Goal: Information Seeking & Learning: Learn about a topic

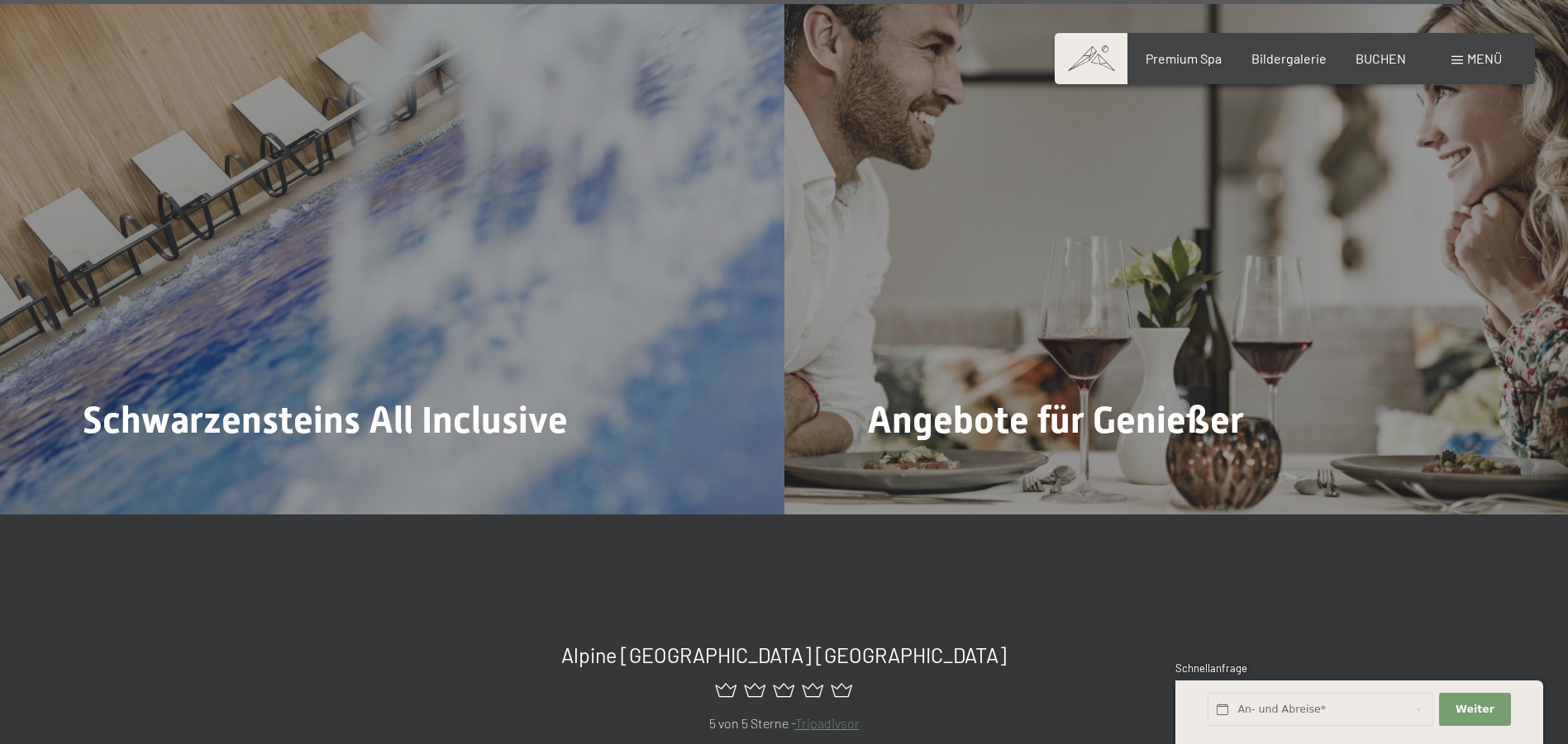
scroll to position [7777, 0]
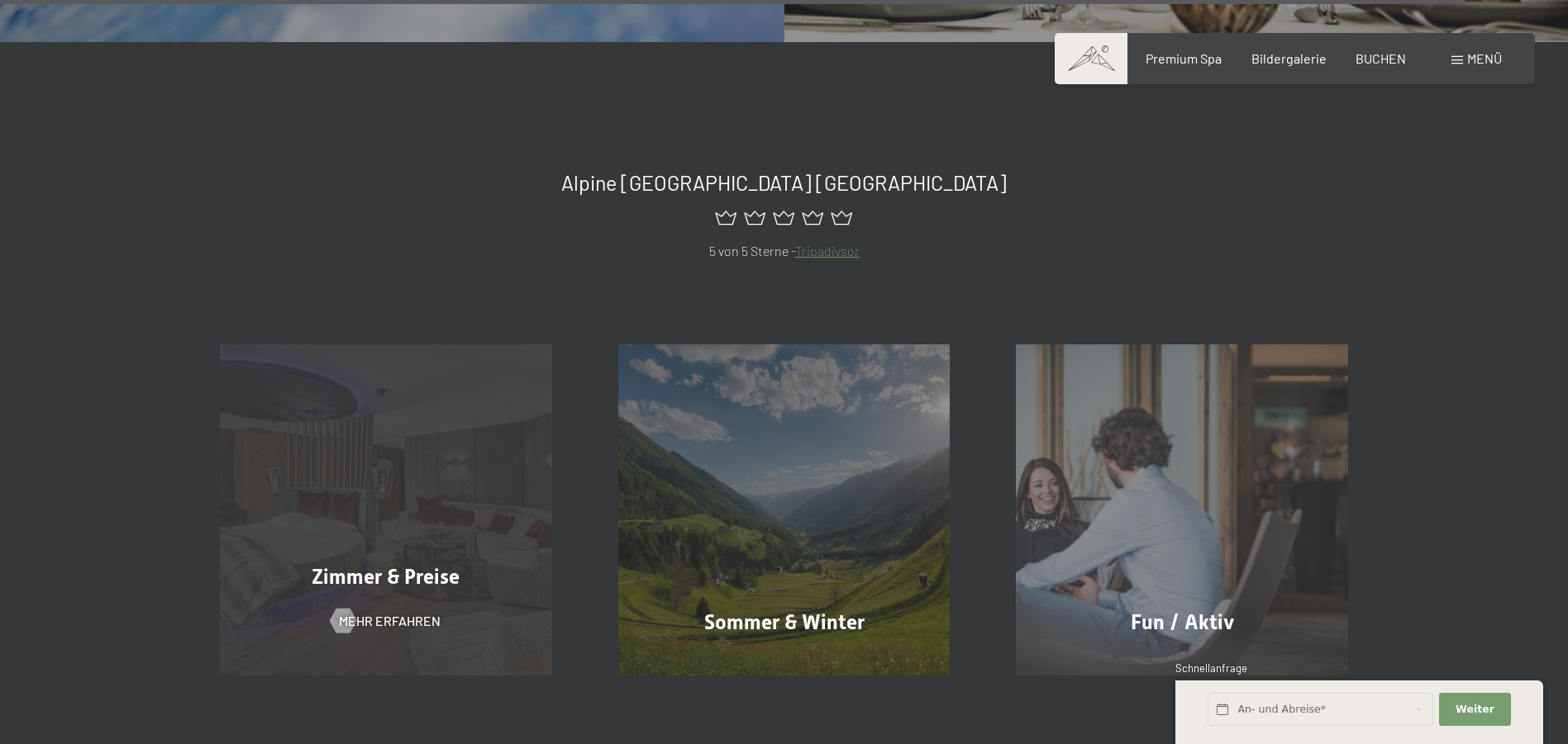
click at [413, 476] on div "Zimmer & Preise Mehr erfahren" at bounding box center [386, 511] width 399 height 332
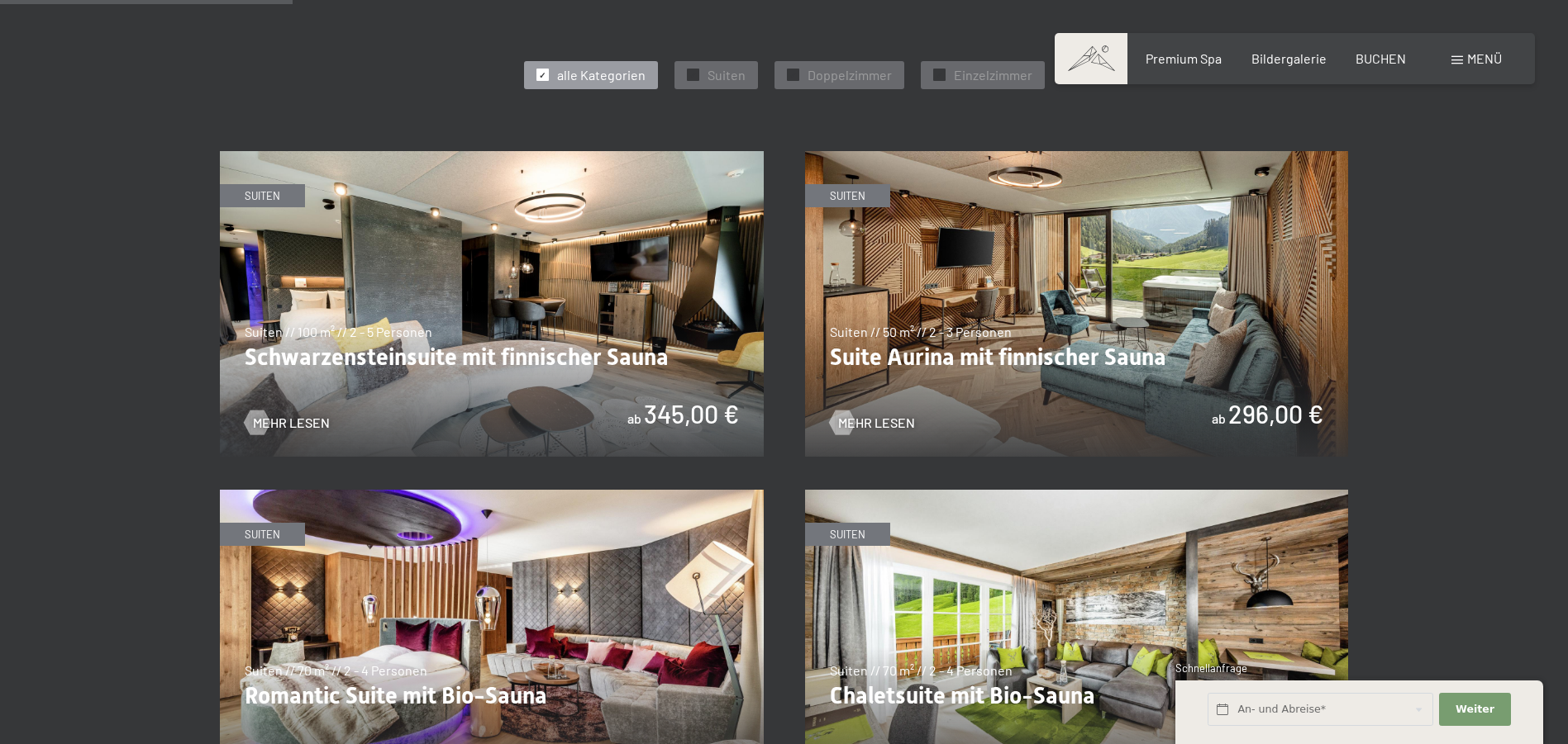
scroll to position [992, 0]
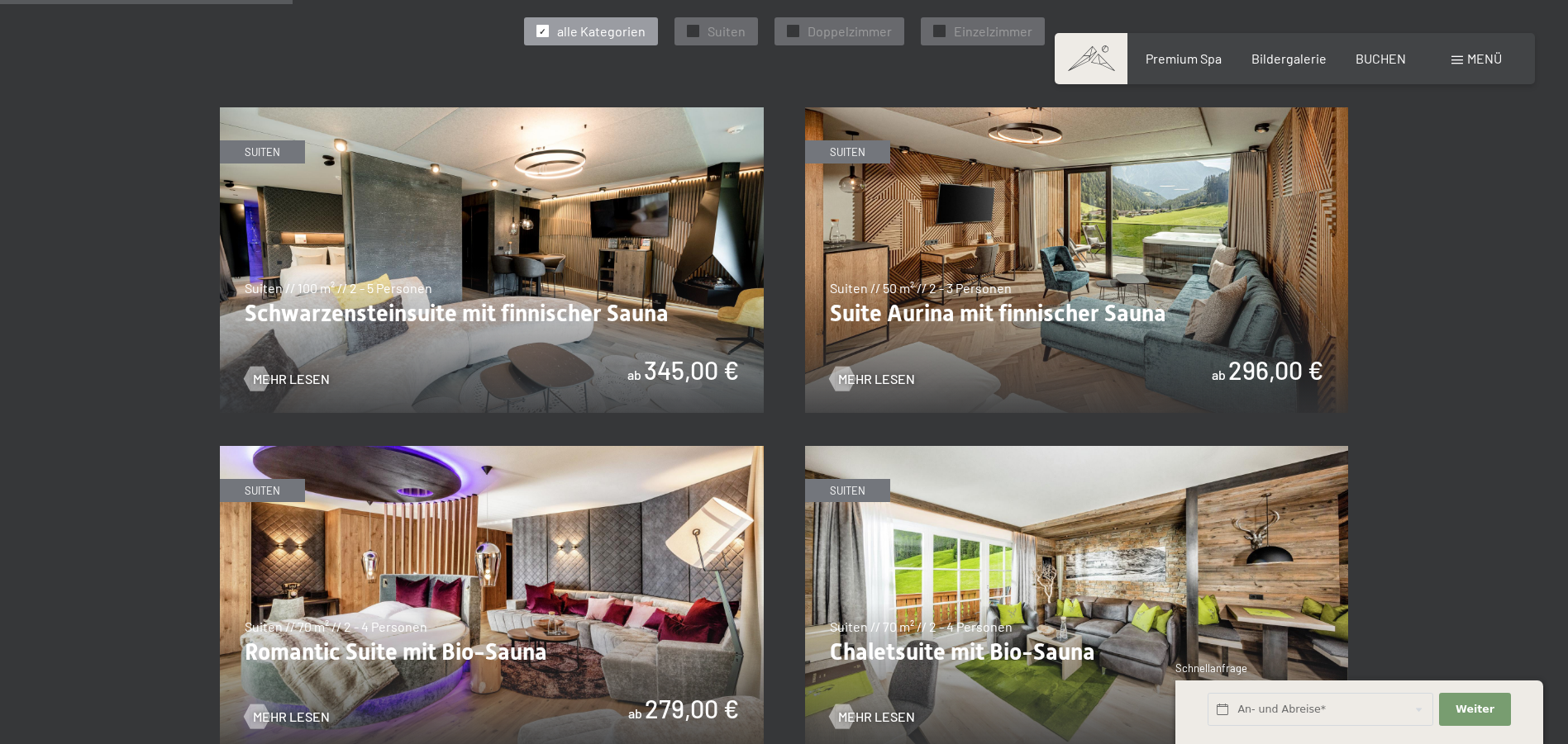
click at [1463, 60] on div "Menü" at bounding box center [1476, 59] width 51 height 18
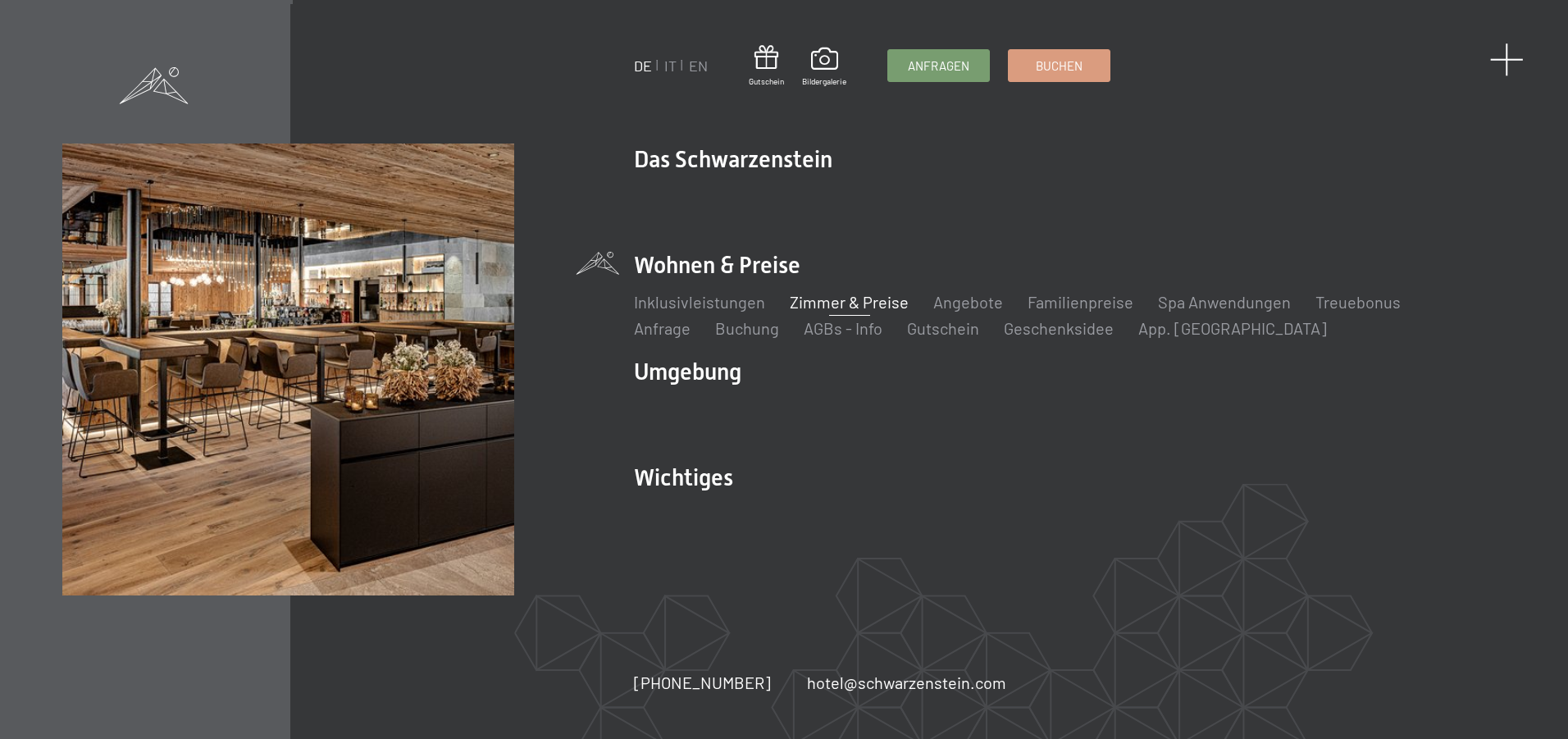
click at [1503, 49] on span at bounding box center [1507, 59] width 33 height 34
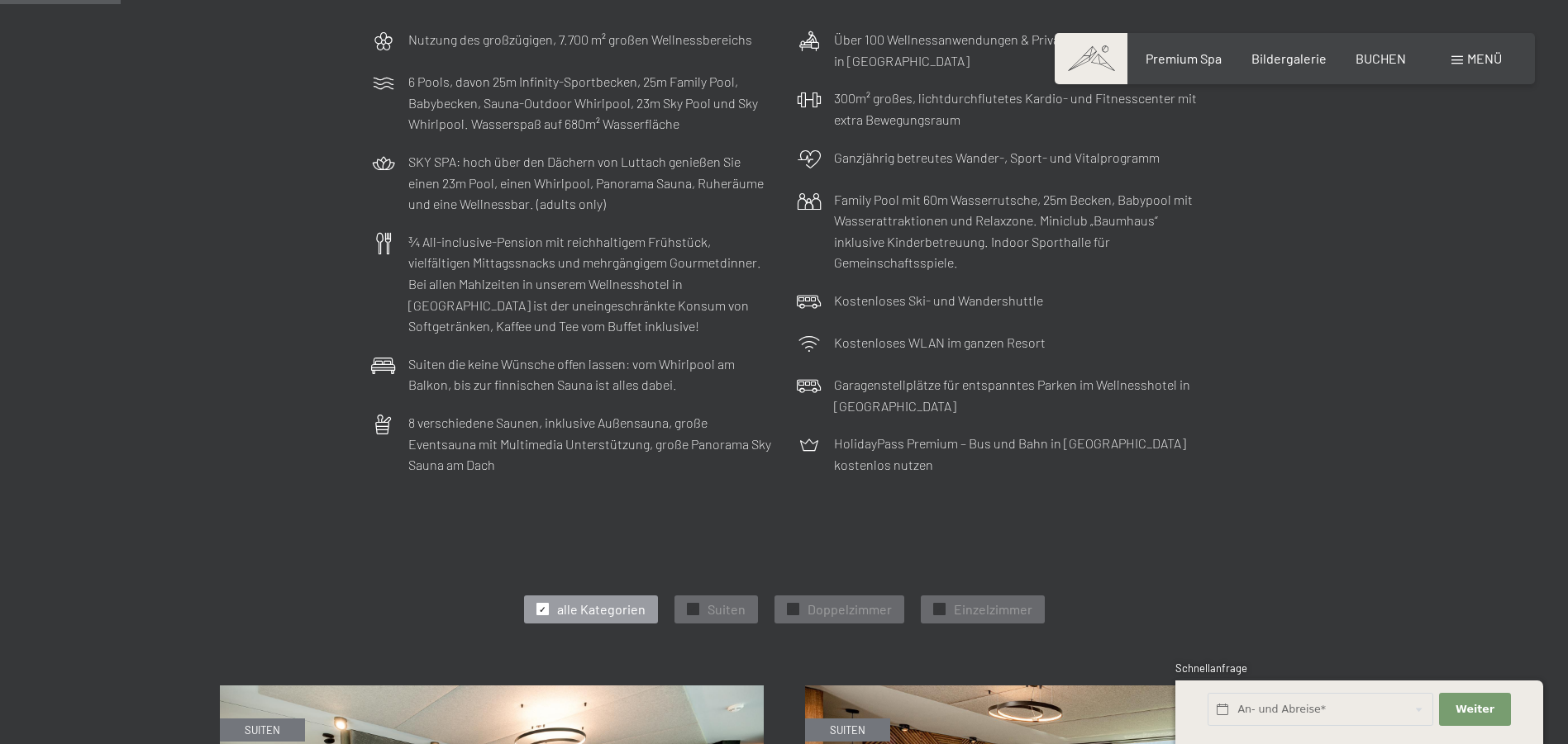
scroll to position [0, 0]
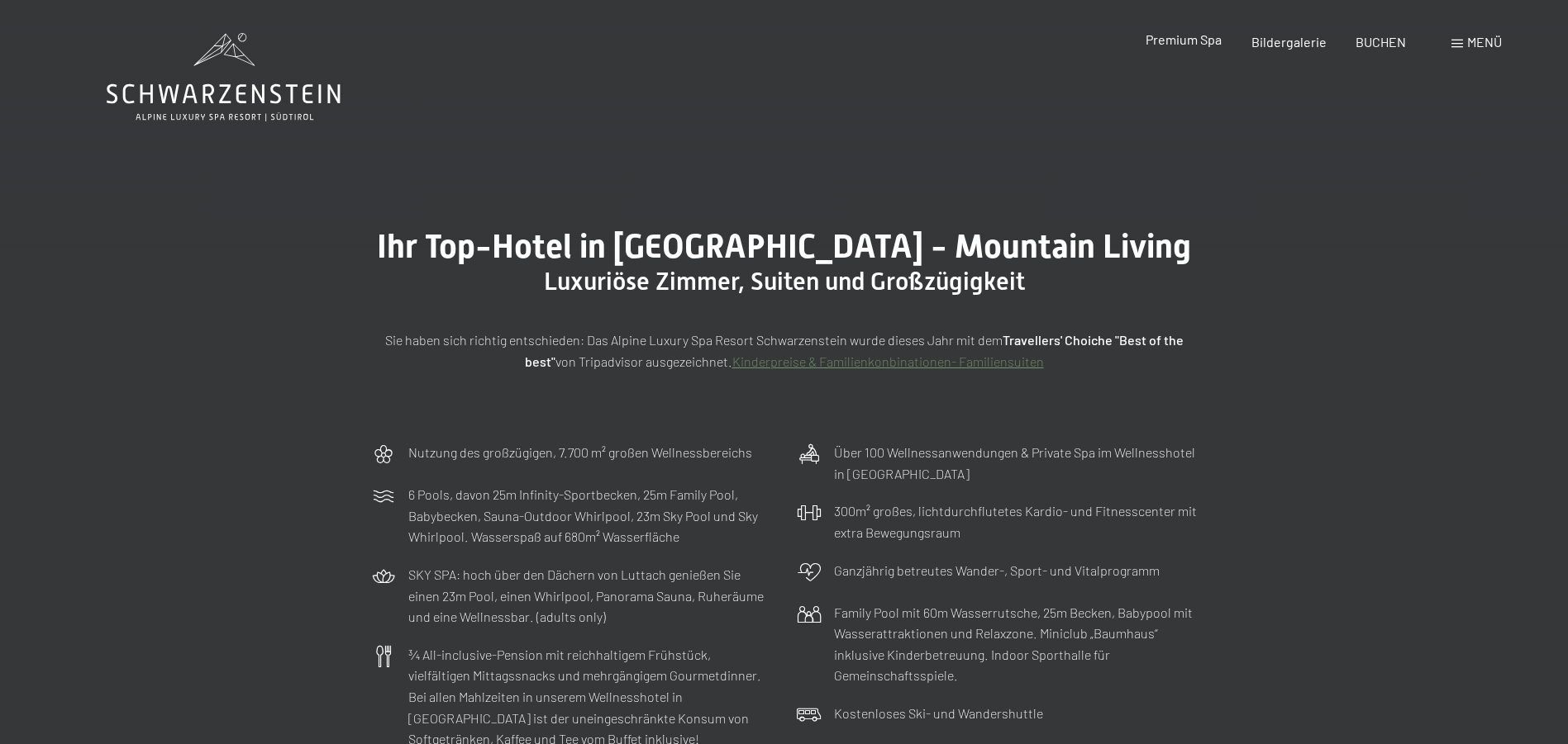
click at [1203, 43] on span "Premium Spa" at bounding box center [1184, 39] width 76 height 16
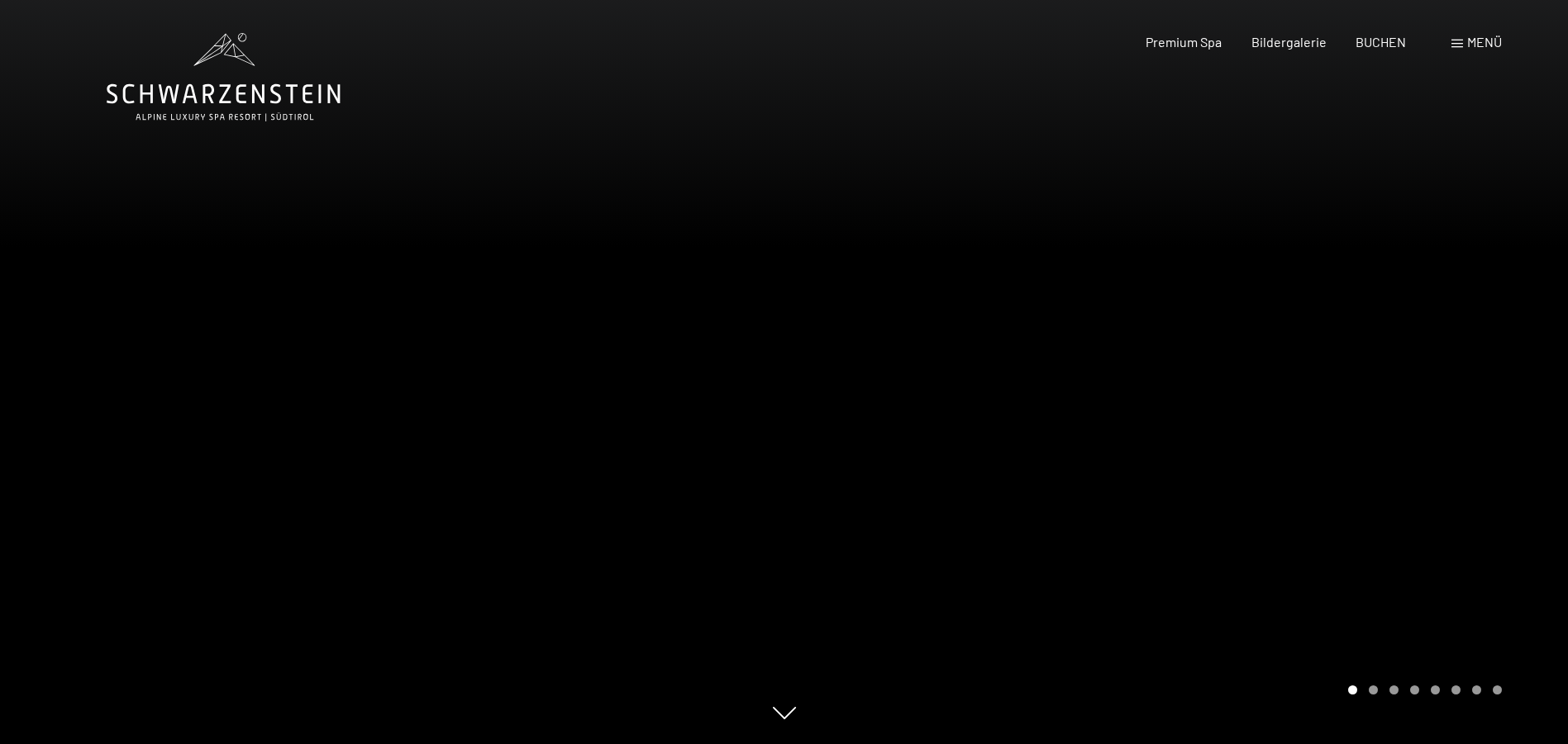
click at [1172, 304] on div at bounding box center [1176, 372] width 784 height 744
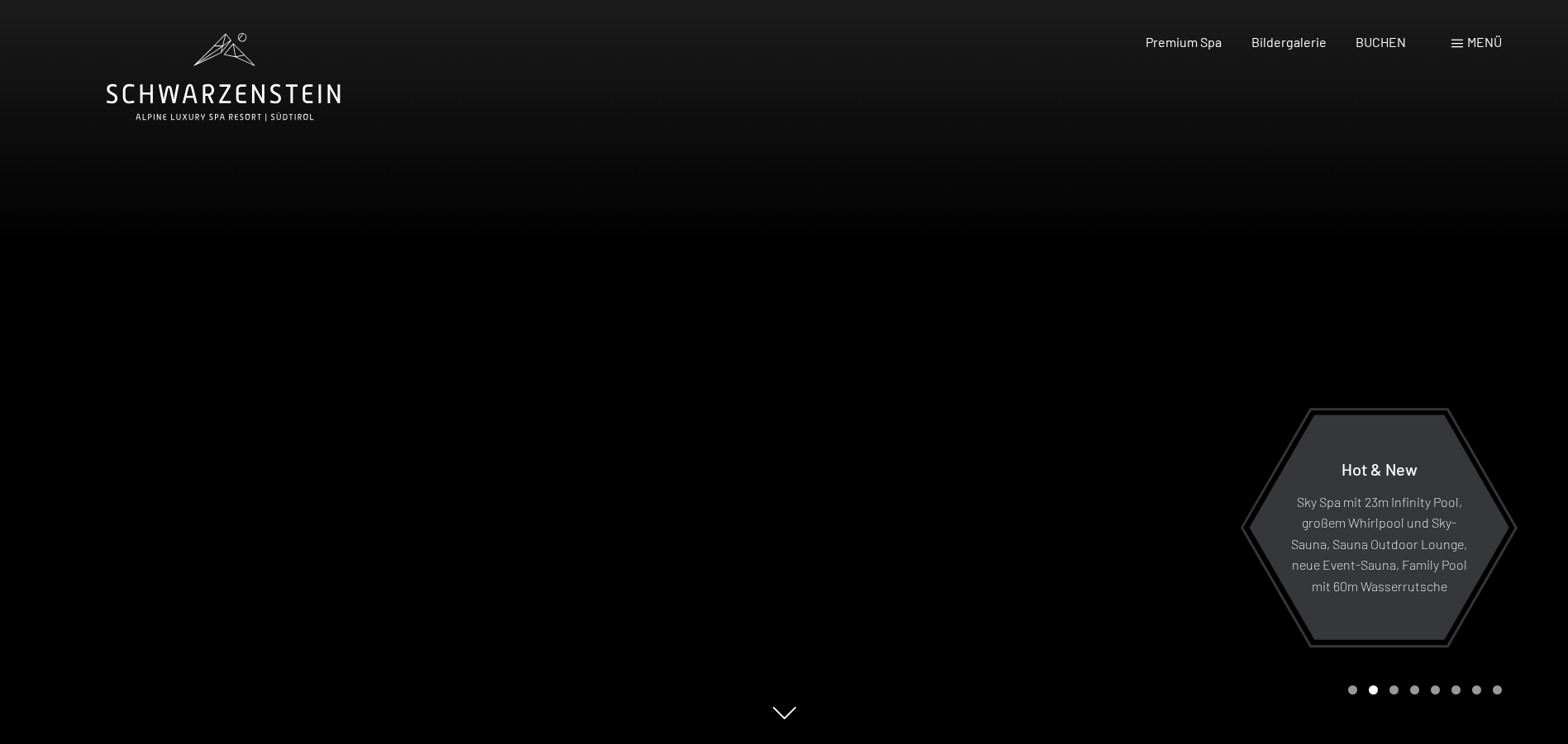
click at [504, 128] on div at bounding box center [392, 372] width 784 height 744
